Goal: Information Seeking & Learning: Learn about a topic

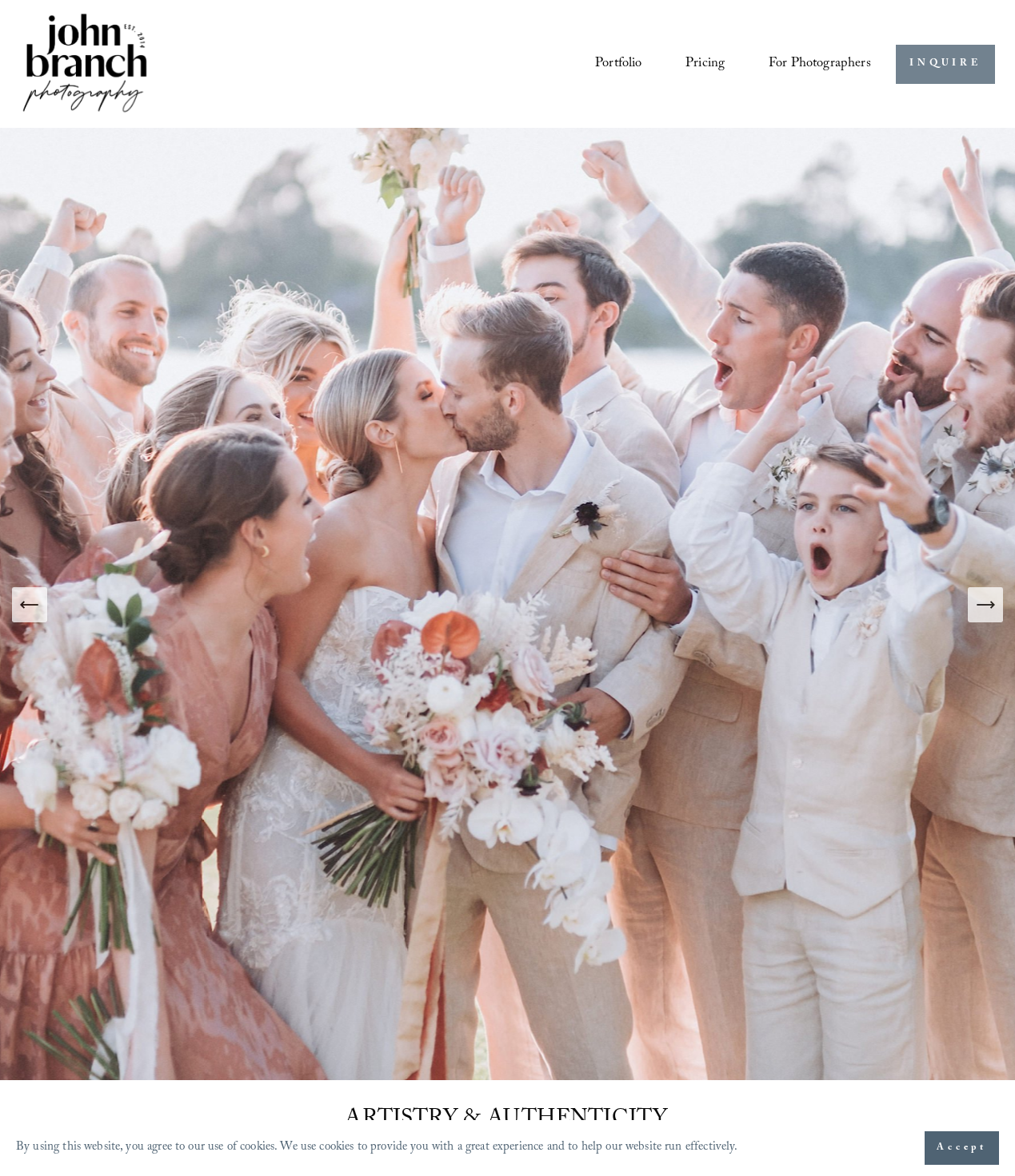
click at [926, 64] on link "INQUIRE" at bounding box center [945, 64] width 98 height 40
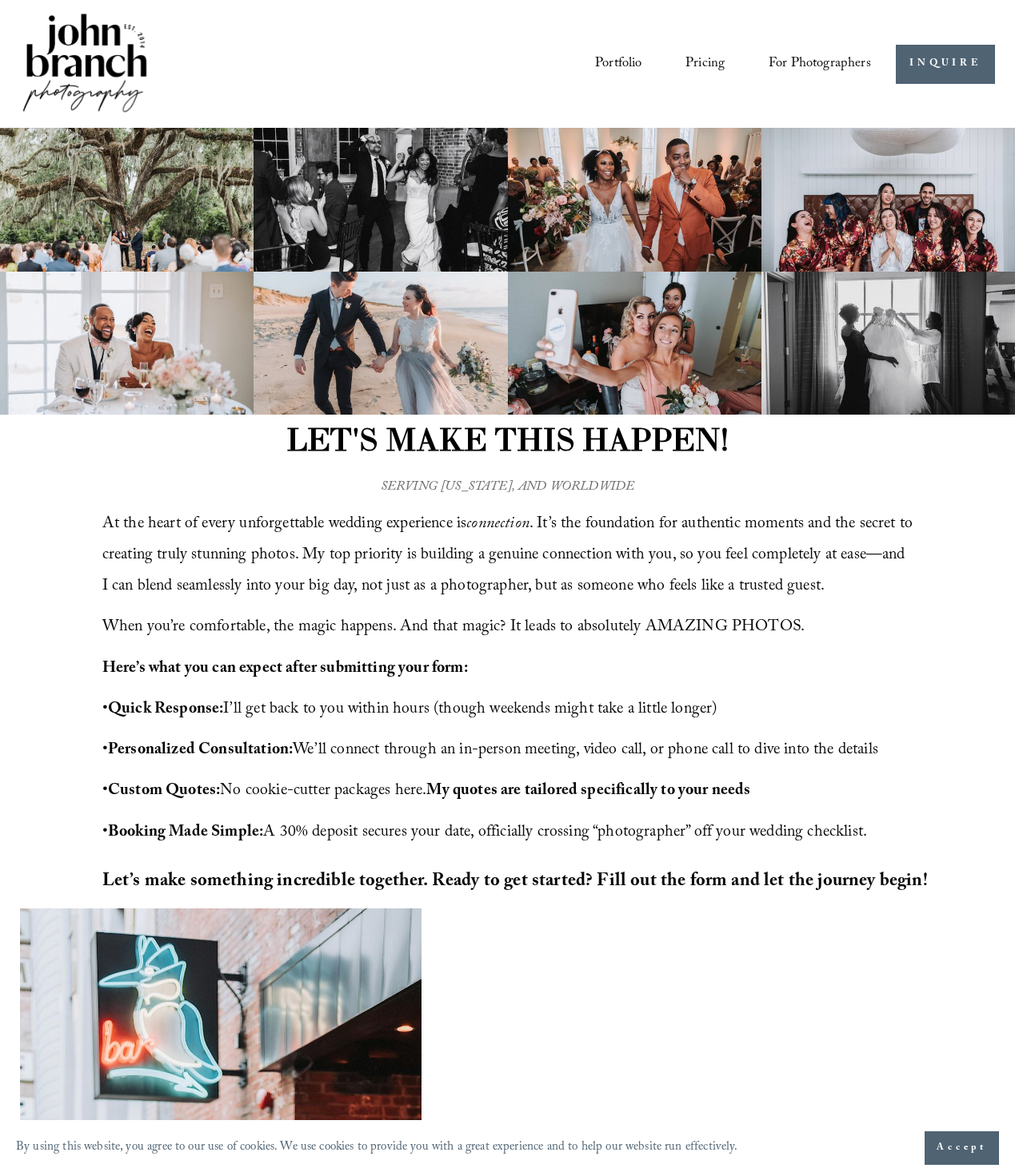
click at [814, 58] on span "For Photographers" at bounding box center [819, 64] width 102 height 27
click at [703, 61] on link "Pricing" at bounding box center [705, 64] width 40 height 28
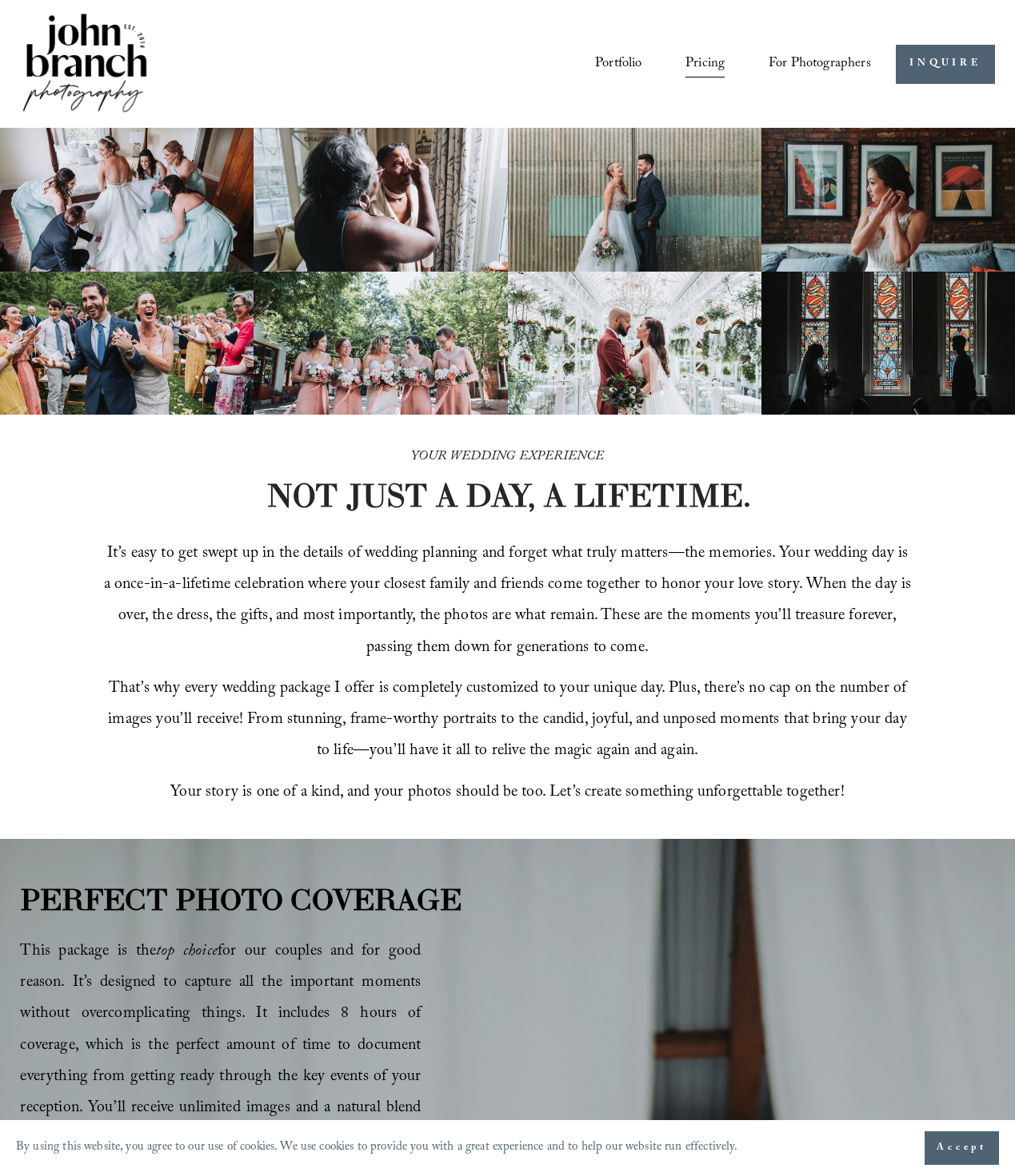
click at [614, 64] on link "Portfolio" at bounding box center [618, 64] width 47 height 28
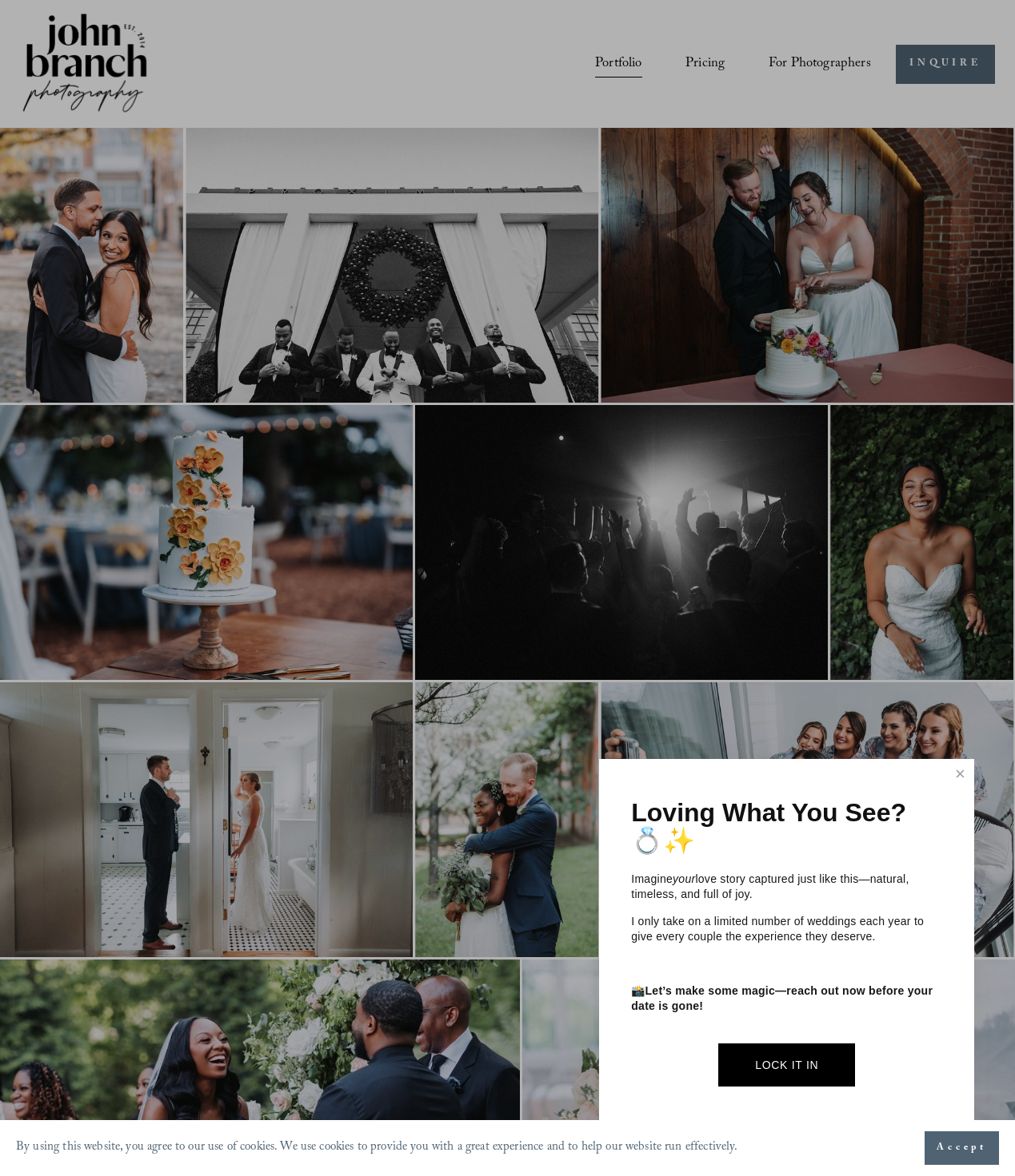
click at [704, 64] on div at bounding box center [507, 588] width 1015 height 1176
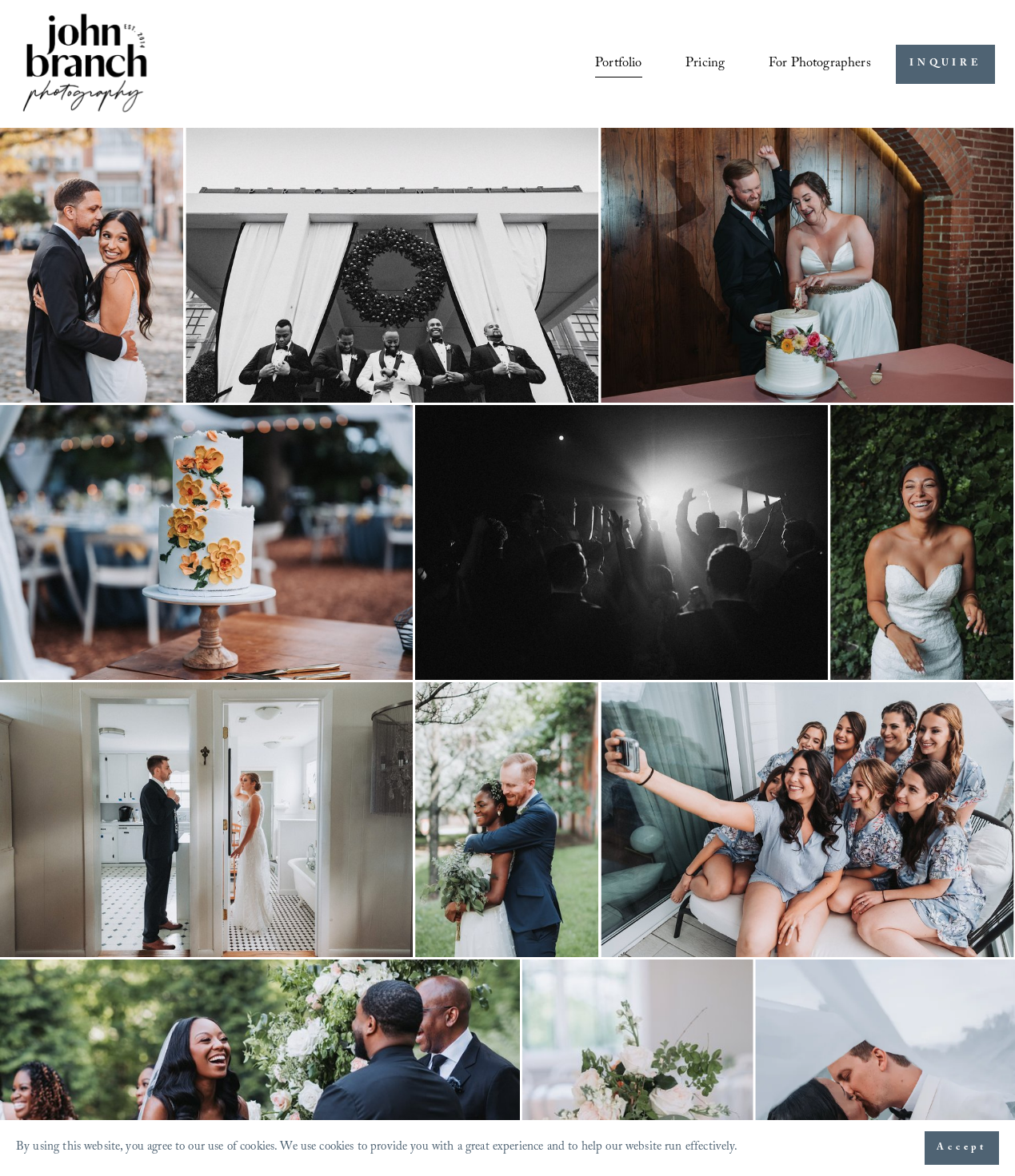
click at [608, 65] on link "Portfolio" at bounding box center [618, 64] width 47 height 28
click at [930, 64] on link "INQUIRE" at bounding box center [945, 64] width 98 height 40
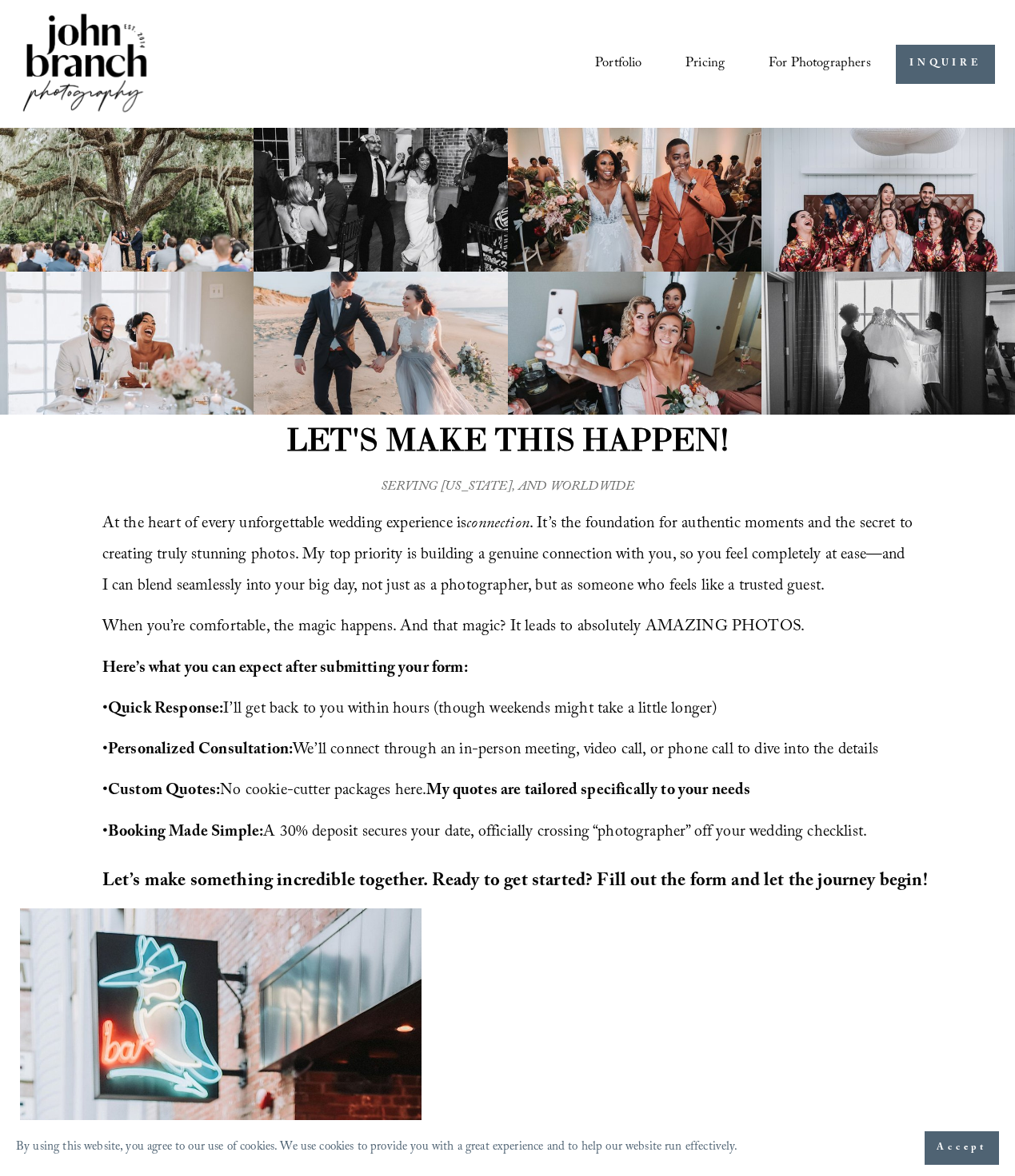
click at [611, 64] on link "Portfolio" at bounding box center [618, 64] width 47 height 28
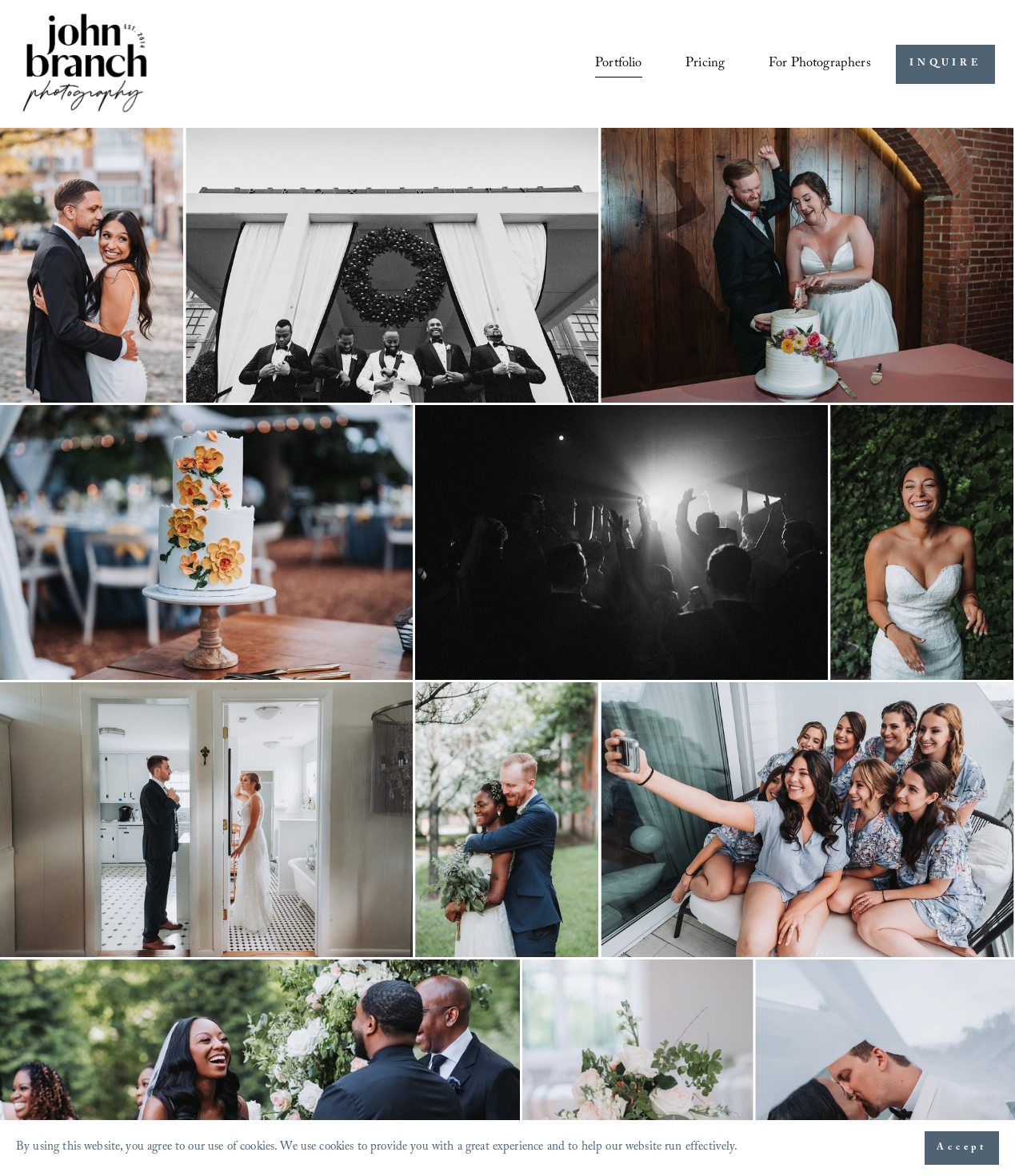
click at [710, 60] on link "Pricing" at bounding box center [705, 64] width 40 height 28
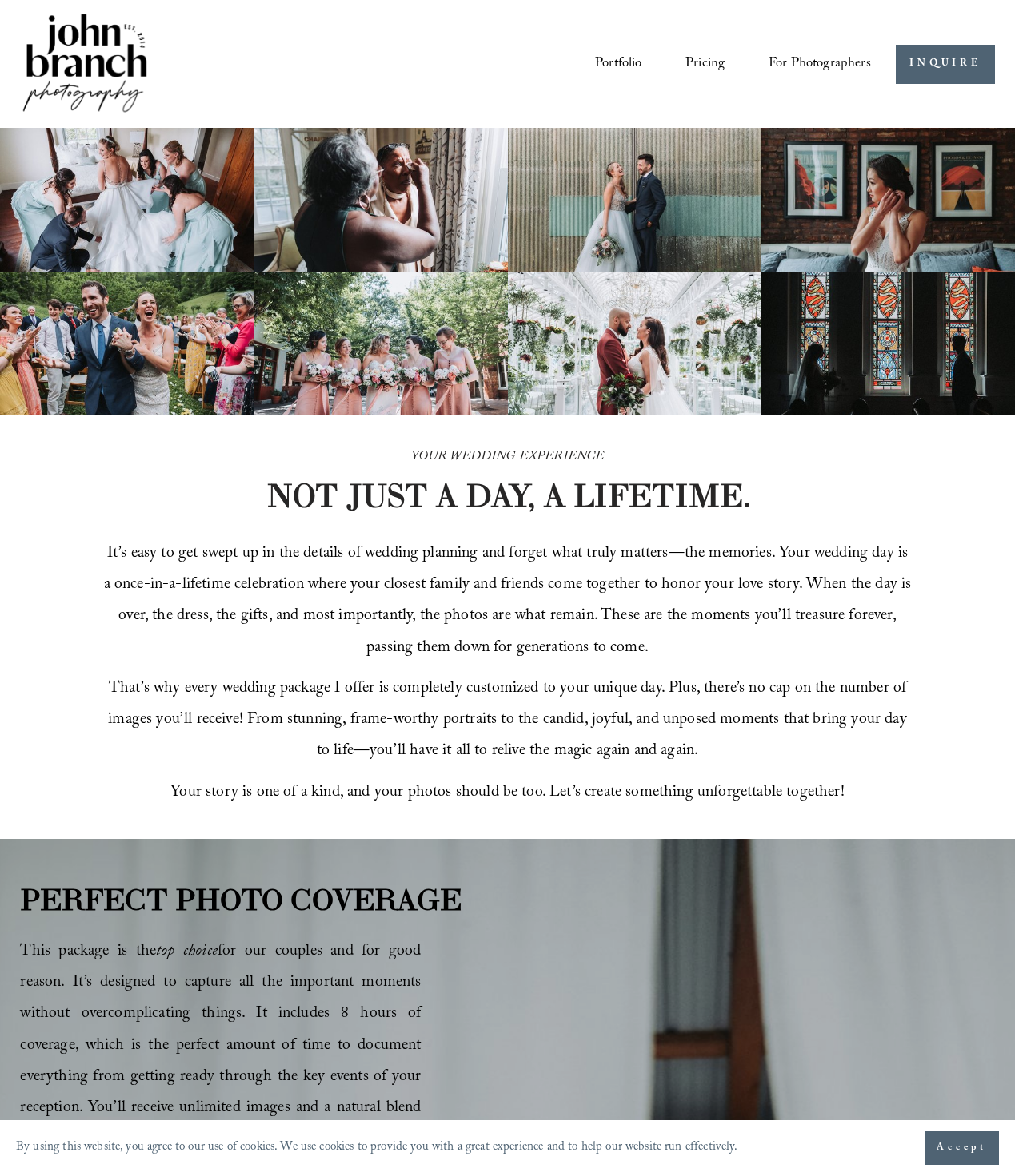
click at [117, 55] on img at bounding box center [84, 64] width 130 height 108
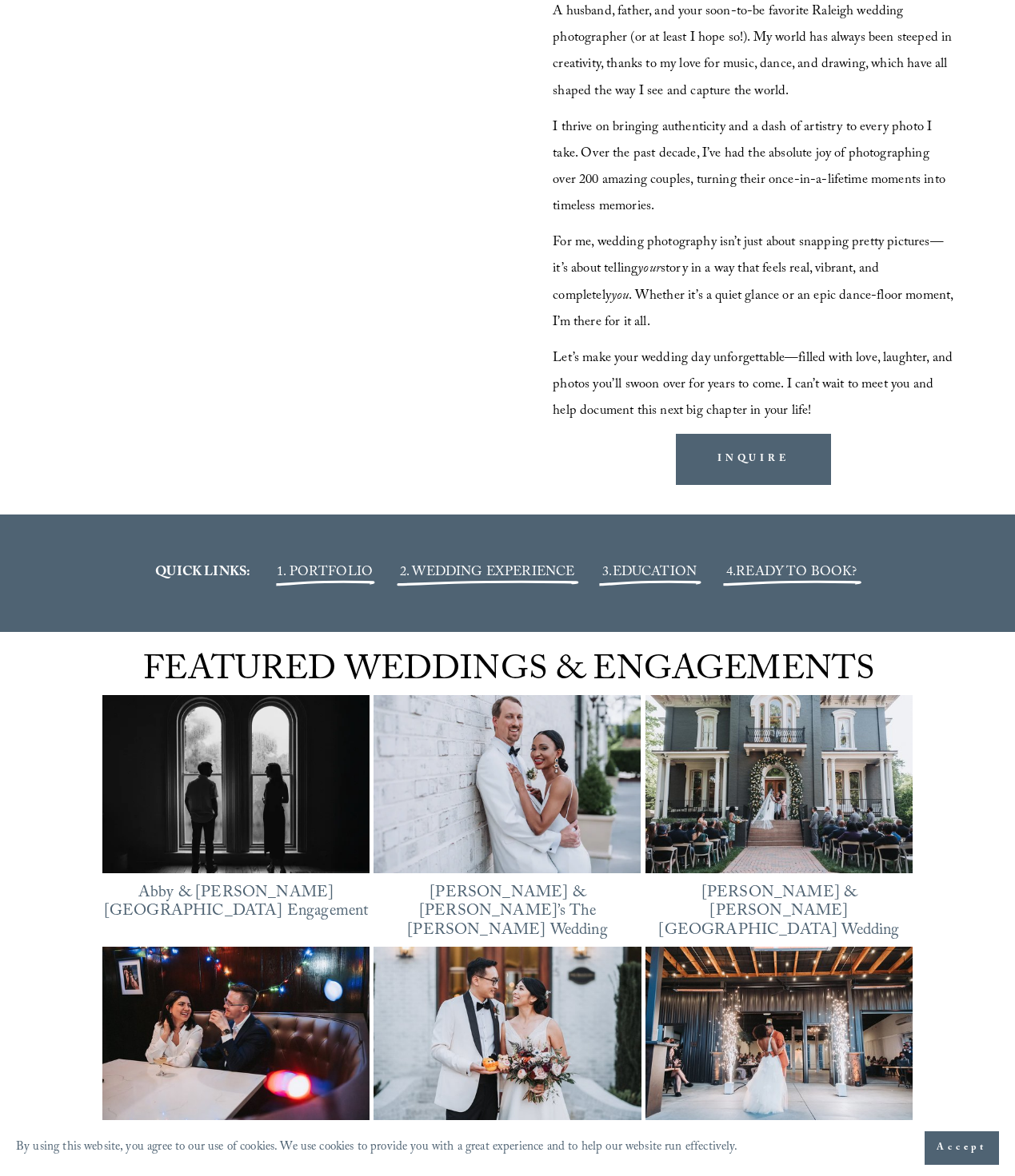
scroll to position [1875, 0]
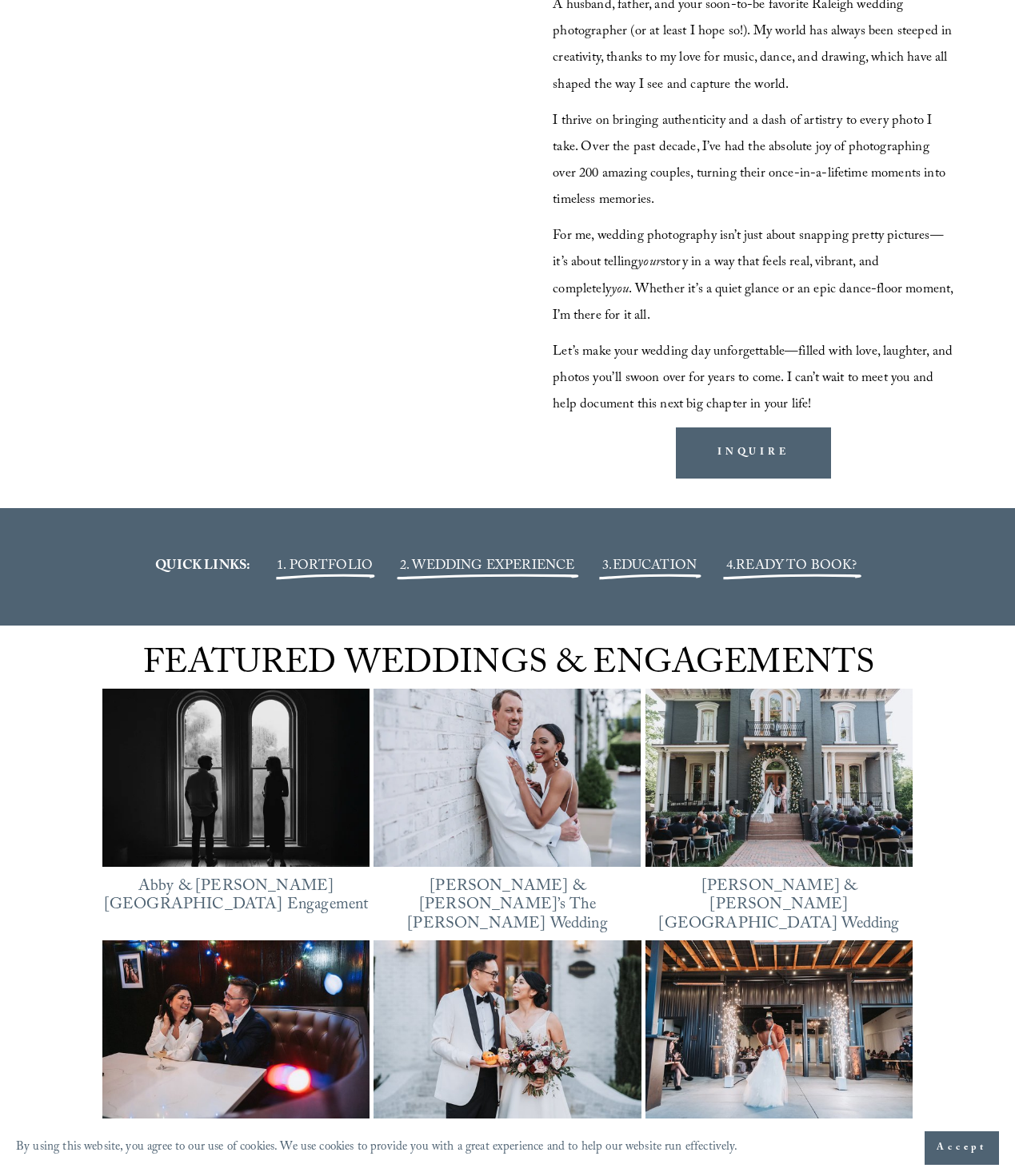
click at [345, 568] on span "1. PORTFOLIO" at bounding box center [325, 567] width 96 height 23
click at [644, 565] on span "EDUCATION" at bounding box center [655, 567] width 85 height 23
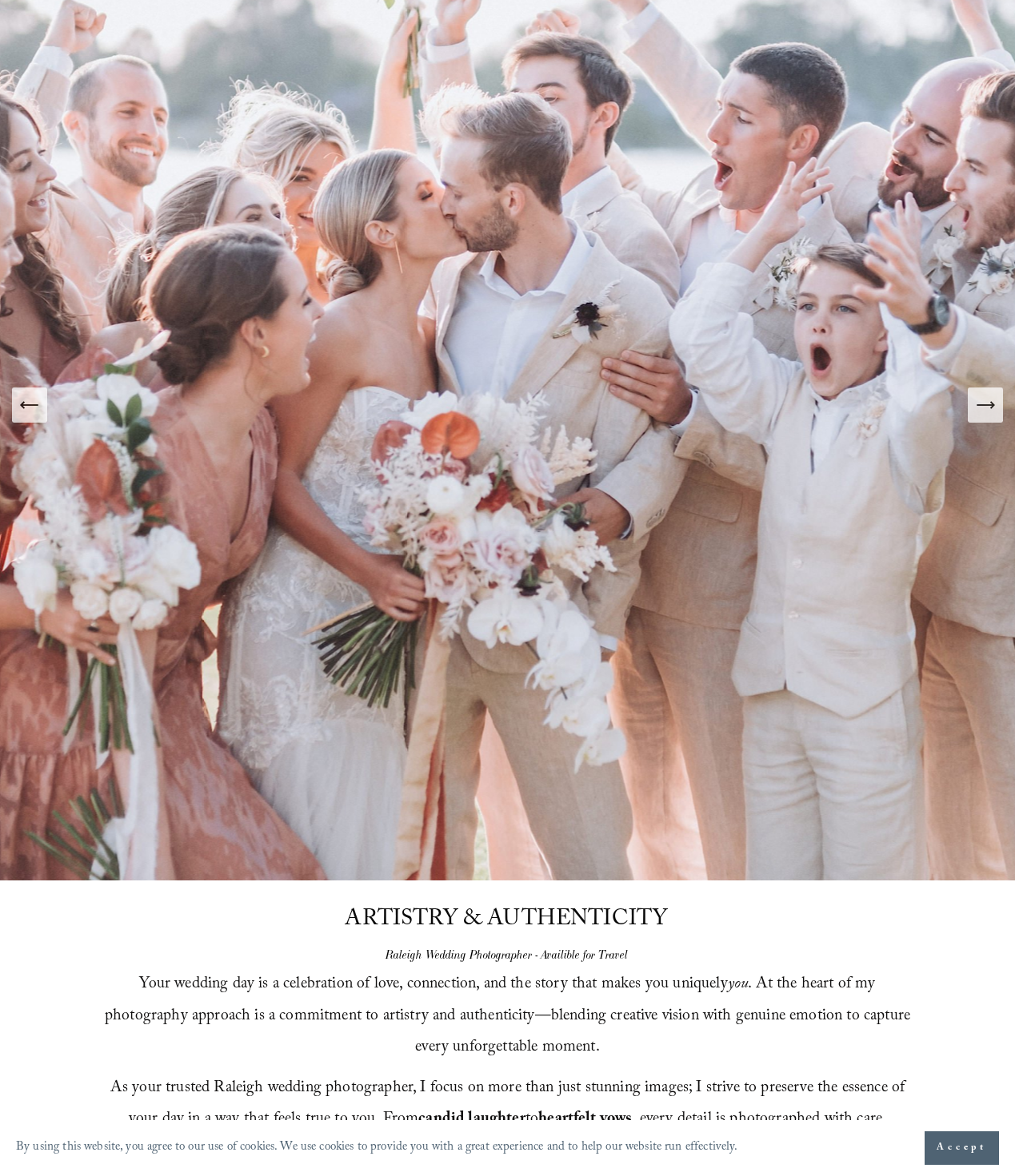
scroll to position [0, 0]
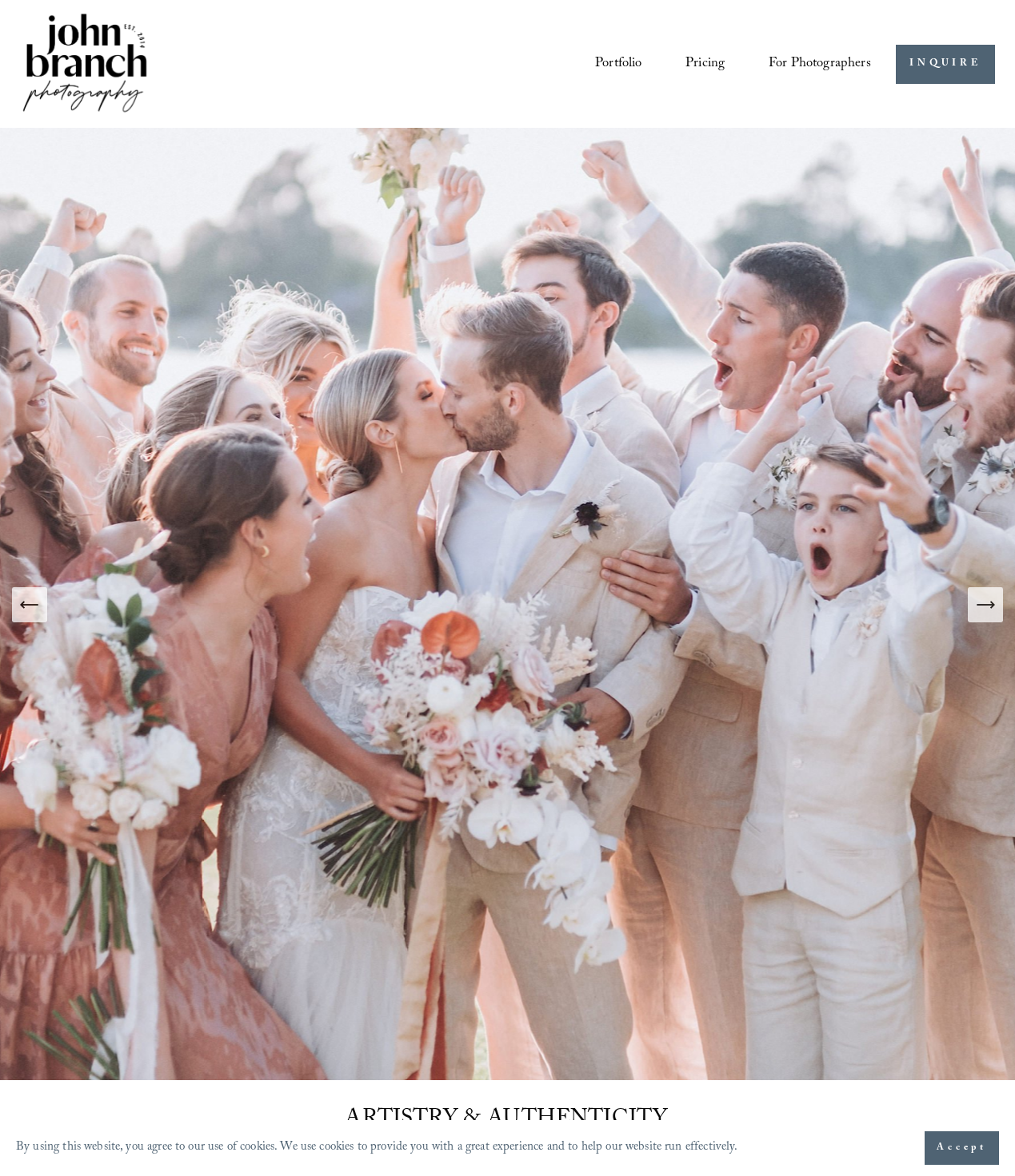
click at [705, 61] on link "Pricing" at bounding box center [705, 64] width 40 height 28
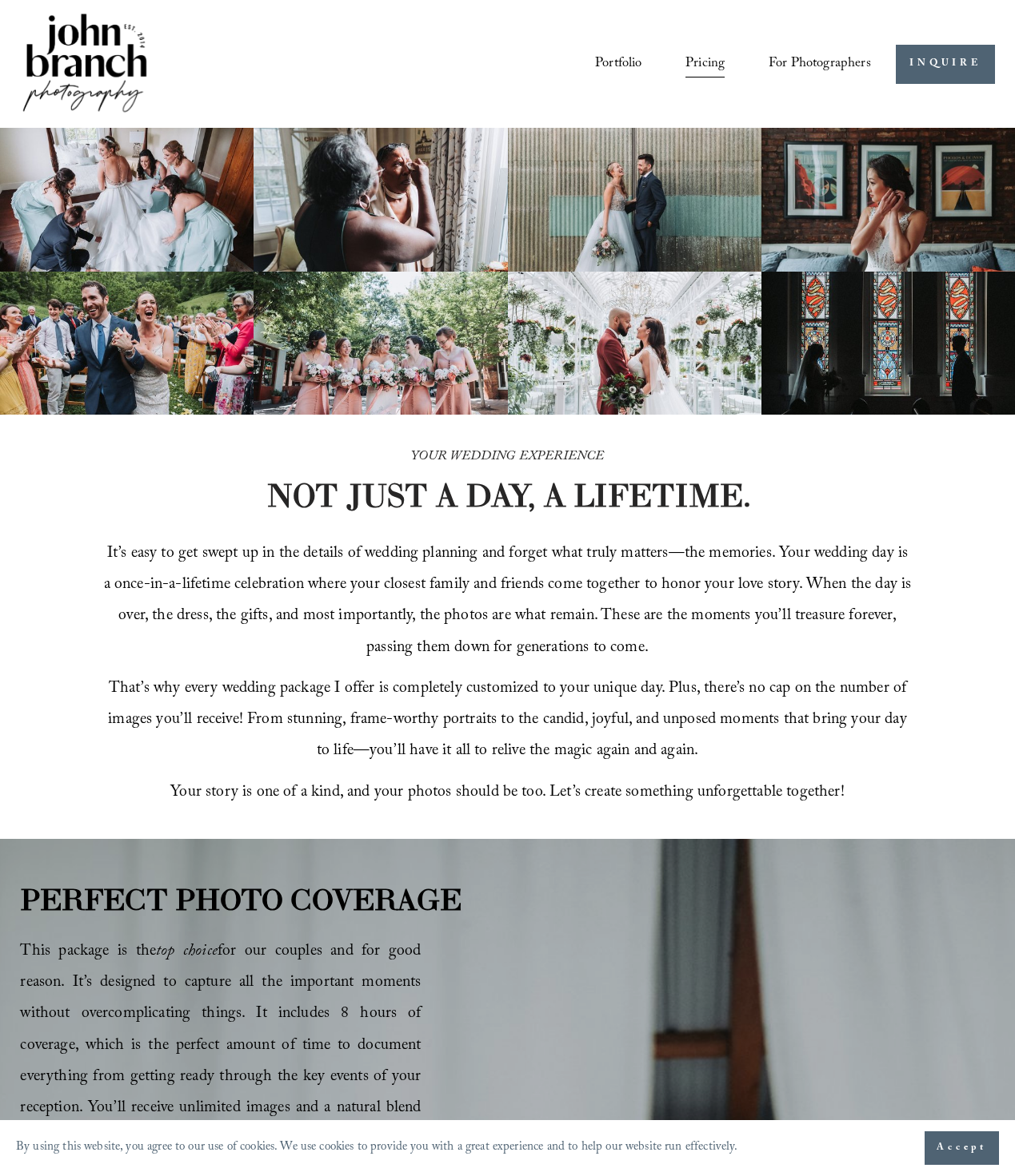
click at [0, 0] on link "Courses" at bounding box center [0, 0] width 0 height 0
